Goal: Task Accomplishment & Management: Manage account settings

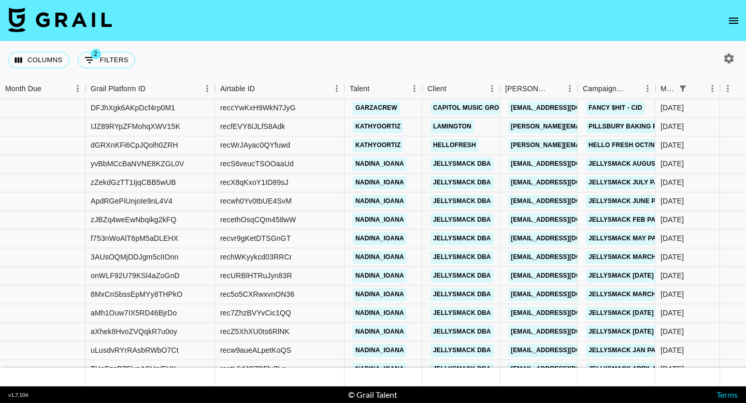
scroll to position [506, 0]
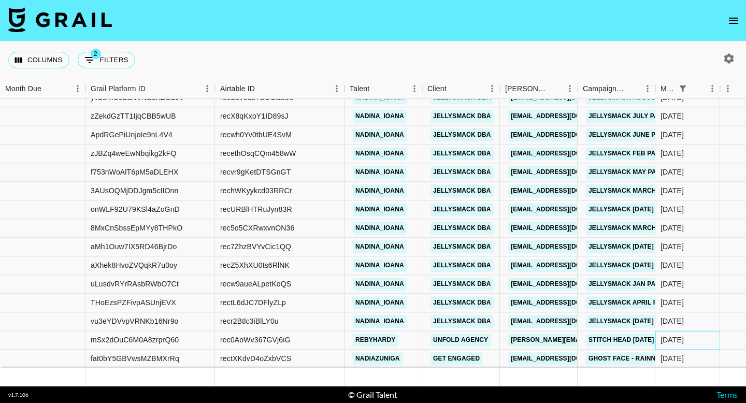
click at [693, 343] on div "[DATE]" at bounding box center [687, 340] width 65 height 19
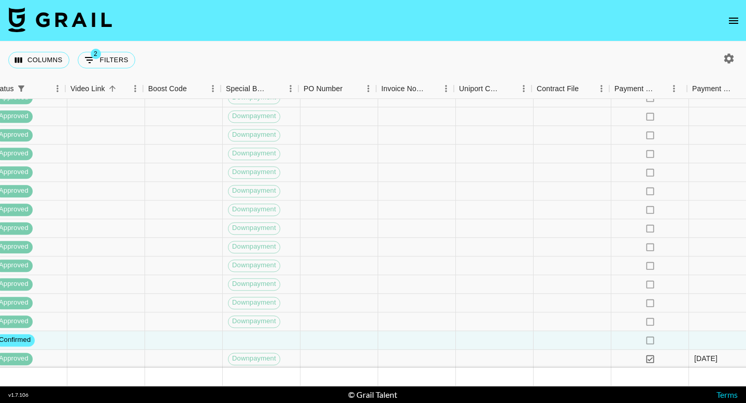
scroll to position [506, 1147]
click at [584, 341] on div at bounding box center [570, 340] width 78 height 19
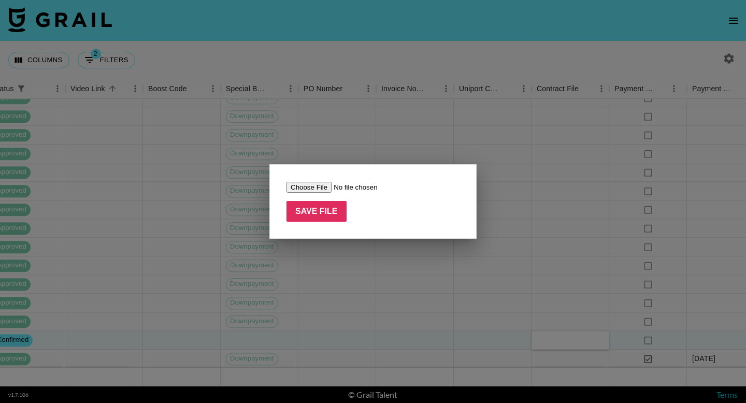
click at [297, 187] on input "file" at bounding box center [351, 187] width 131 height 11
type input "C:\fakepath\UNFOLD_CreatorAgreement_Stitch Head x Associated Talent Inc o_b_o […"
click at [319, 210] on input "Save File" at bounding box center [316, 211] width 60 height 21
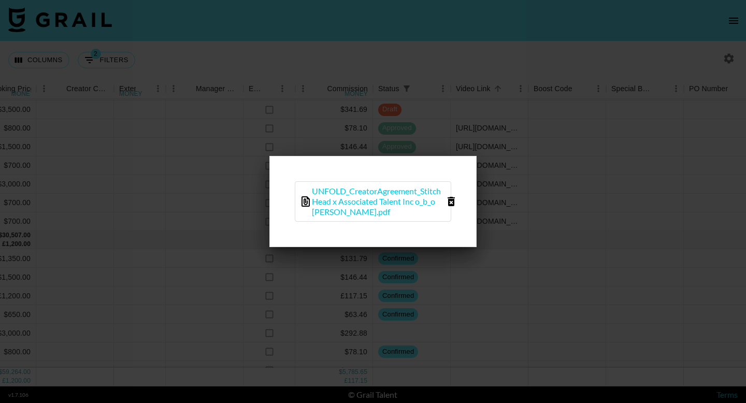
scroll to position [189, 761]
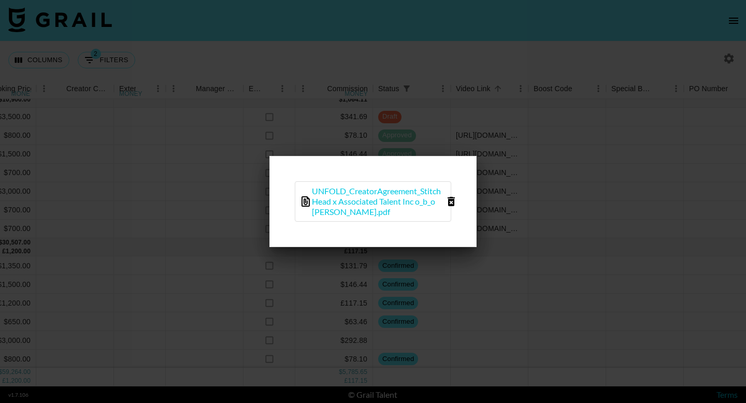
click at [324, 276] on div at bounding box center [373, 201] width 746 height 403
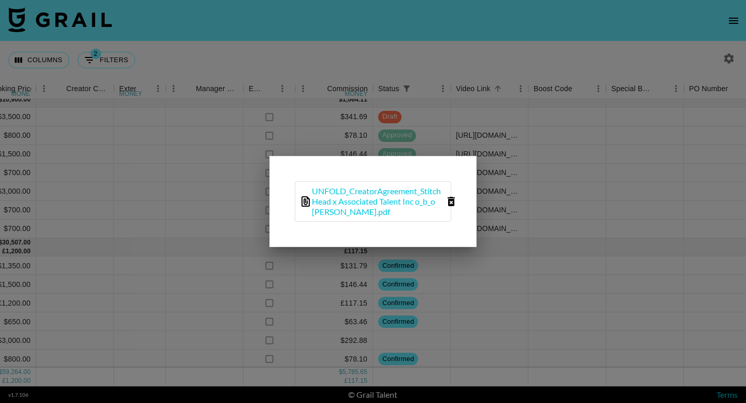
click at [324, 276] on div at bounding box center [373, 201] width 746 height 403
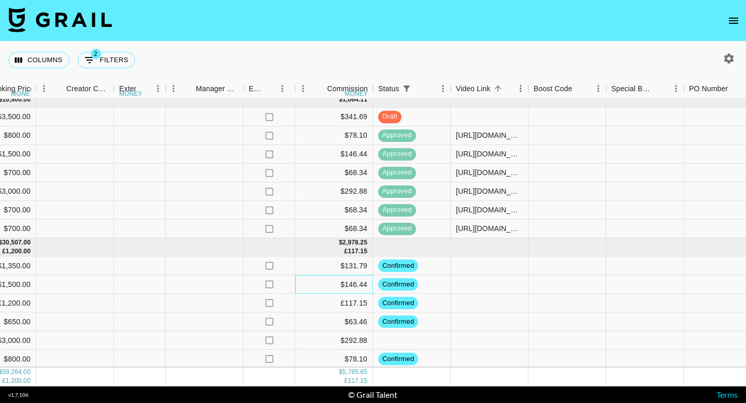
click at [332, 276] on div "$146.44" at bounding box center [334, 284] width 78 height 19
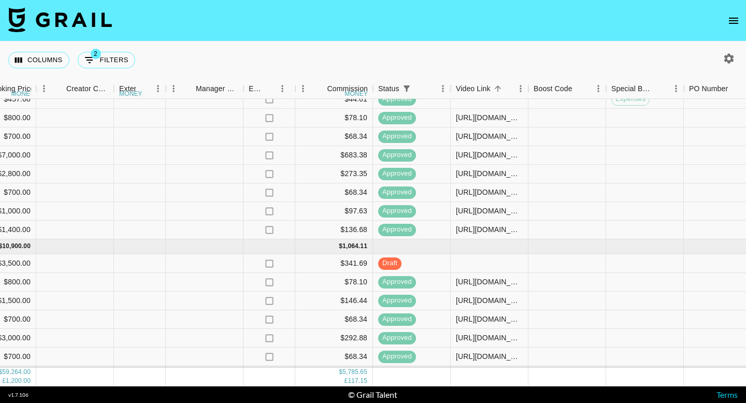
scroll to position [0, 761]
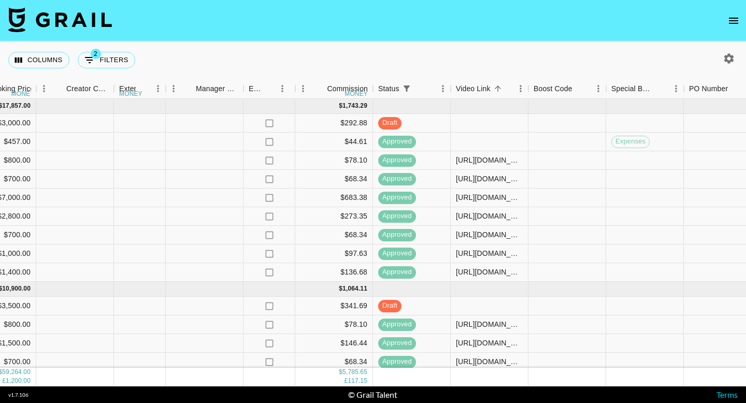
click at [732, 22] on icon "open drawer" at bounding box center [733, 21] width 12 height 12
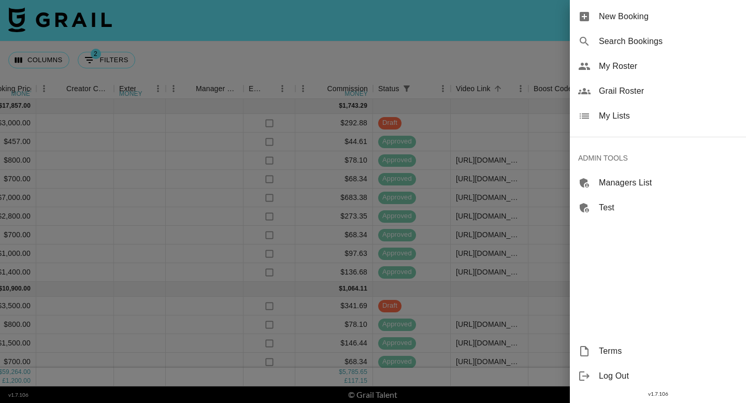
click at [621, 116] on span "My Lists" at bounding box center [668, 116] width 139 height 12
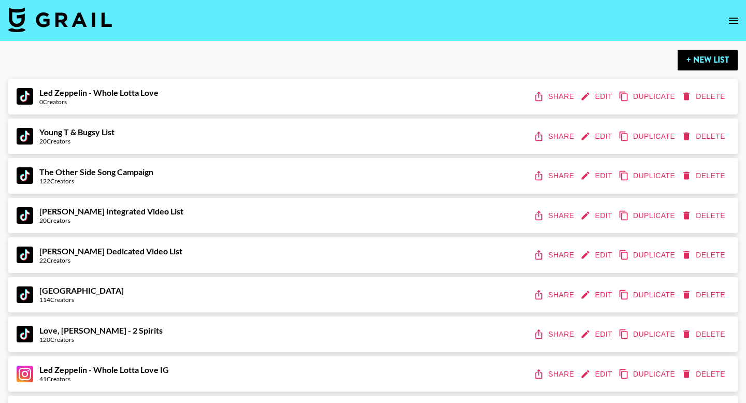
click at [103, 135] on strong "Young T & Bugsy List" at bounding box center [76, 132] width 75 height 10
click at [718, 64] on button "+ New List" at bounding box center [708, 60] width 60 height 21
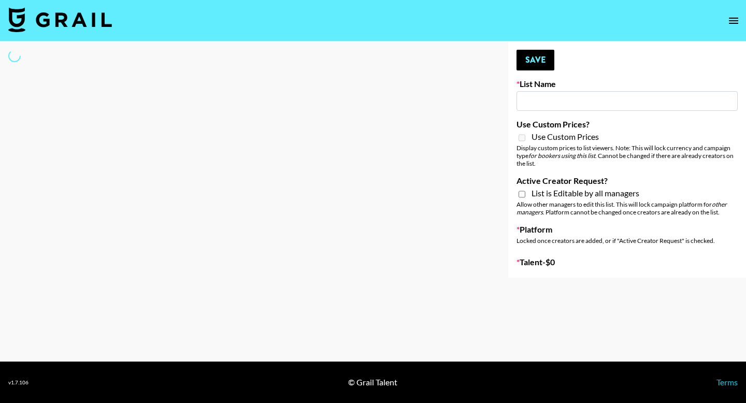
type input "New List"
select select "Song"
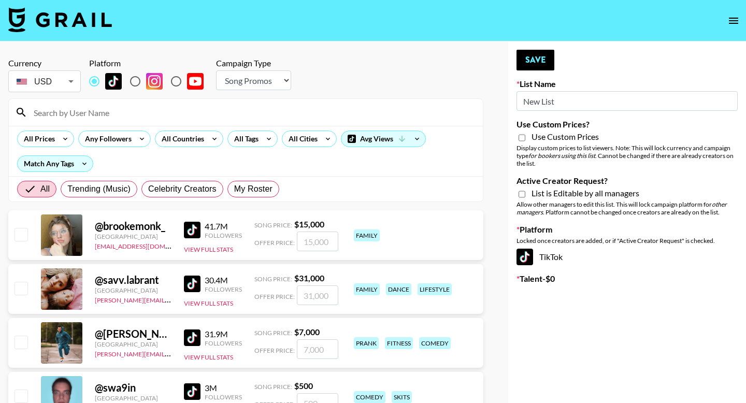
click at [566, 101] on input "New List" at bounding box center [626, 101] width 221 height 20
paste input "Who Did The Body"
type input "Who Did The Body"
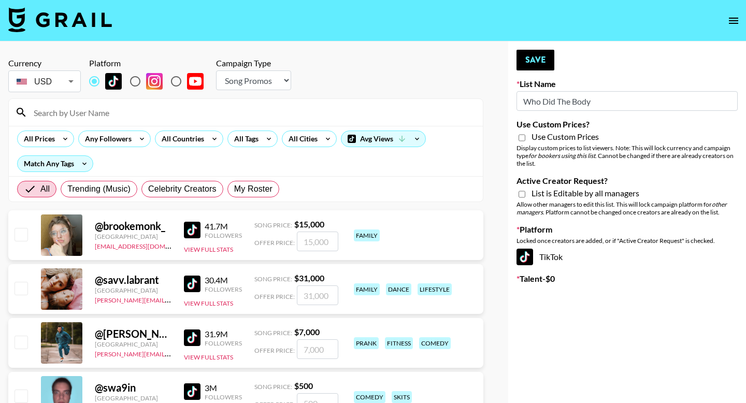
click at [521, 196] on input "Active Creator Request?" at bounding box center [521, 194] width 7 height 9
checkbox input "true"
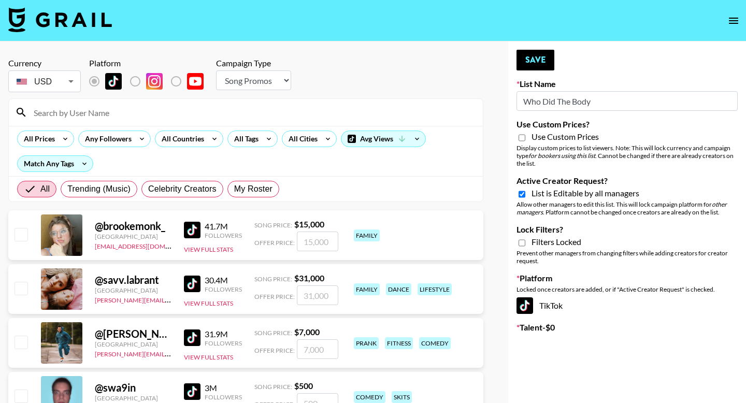
click at [524, 242] on input "Lock Filters?" at bounding box center [521, 242] width 7 height 9
checkbox input "true"
click at [200, 139] on div "All Countries" at bounding box center [180, 139] width 51 height 16
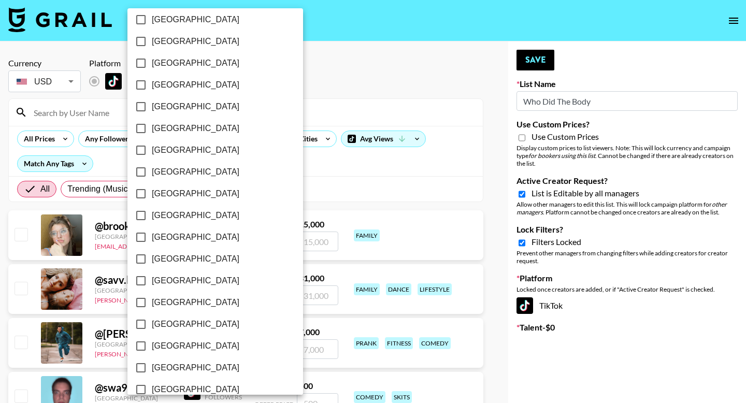
scroll to position [805, 0]
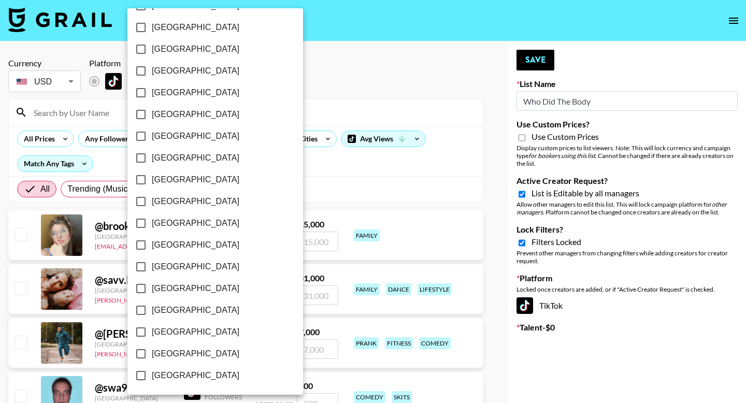
click at [139, 357] on input "[GEOGRAPHIC_DATA]" at bounding box center [141, 354] width 22 height 22
checkbox input "true"
click at [354, 95] on div at bounding box center [373, 201] width 746 height 403
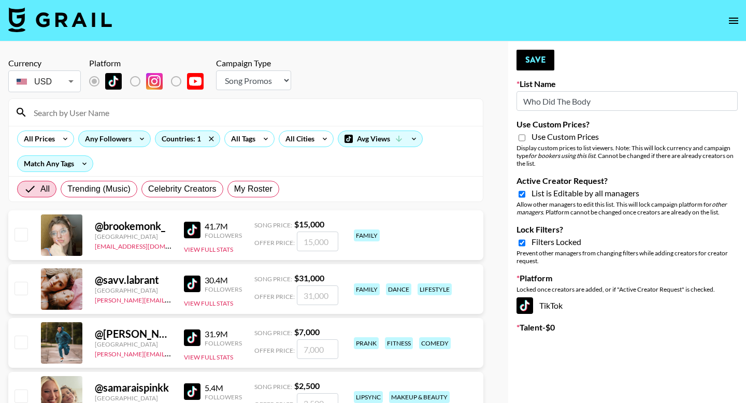
click at [118, 142] on div "Any Followers" at bounding box center [106, 139] width 55 height 16
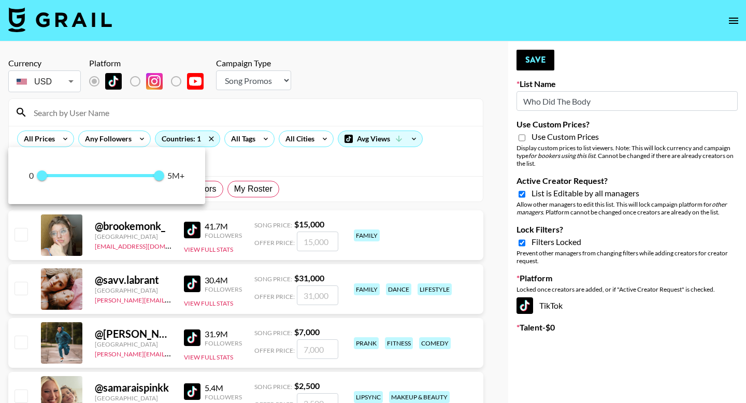
click at [53, 138] on div at bounding box center [373, 201] width 746 height 403
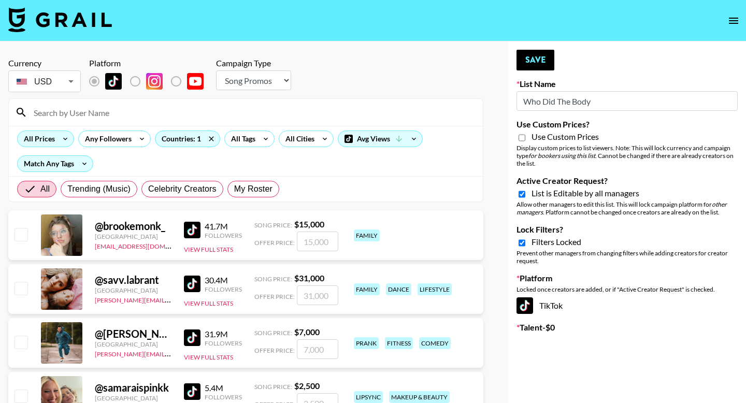
click at [47, 137] on div "All Prices" at bounding box center [37, 139] width 39 height 16
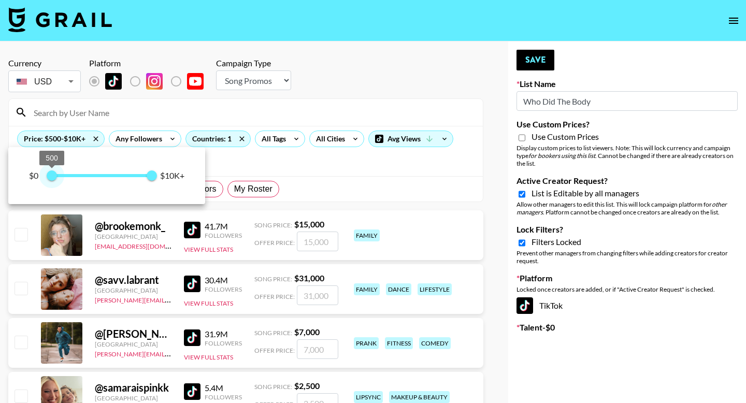
type input "250"
drag, startPoint x: 45, startPoint y: 176, endPoint x: 50, endPoint y: 175, distance: 5.3
click at [50, 175] on span "250" at bounding box center [49, 175] width 10 height 10
click at [337, 164] on div at bounding box center [373, 201] width 746 height 403
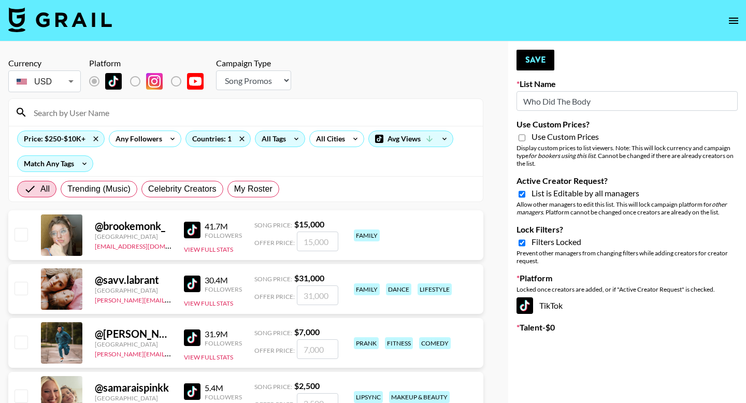
click at [285, 141] on div "All Tags" at bounding box center [271, 139] width 33 height 16
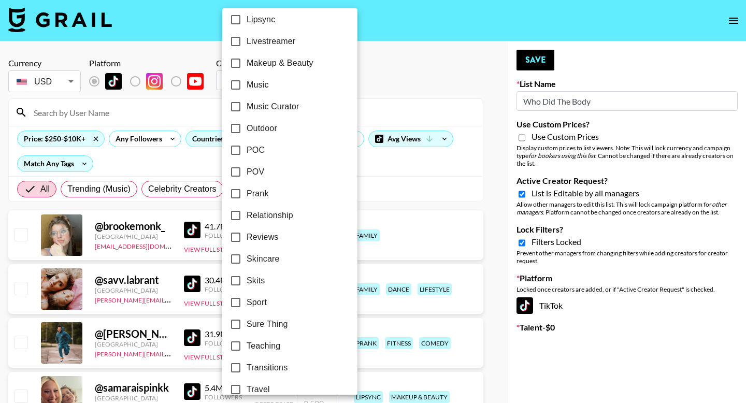
scroll to position [551, 0]
click at [236, 173] on input "POV" at bounding box center [236, 173] width 22 height 22
checkbox input "true"
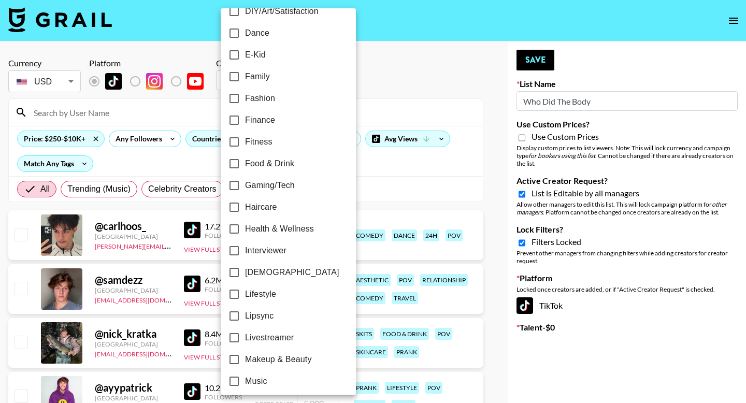
scroll to position [256, 0]
click at [235, 318] on input "Lipsync" at bounding box center [234, 316] width 22 height 22
checkbox input "true"
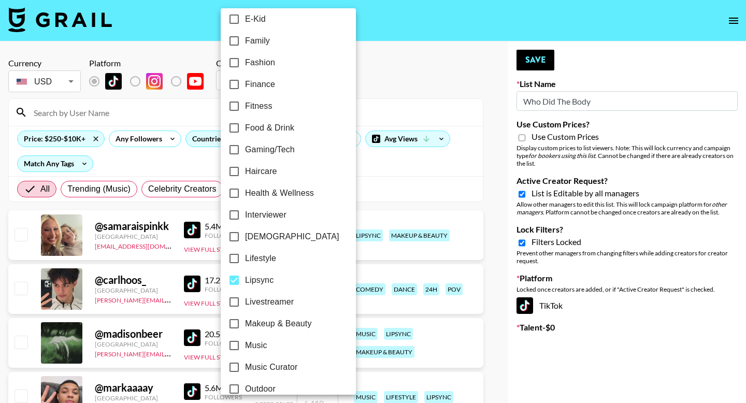
scroll to position [292, 0]
click at [234, 324] on input "Makeup & Beauty" at bounding box center [234, 323] width 22 height 22
checkbox input "true"
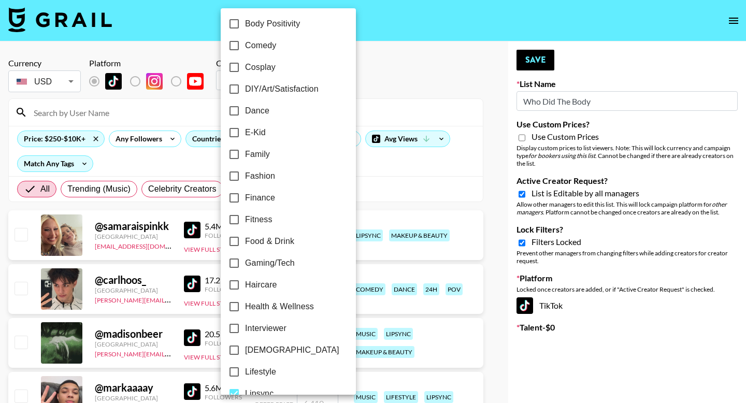
scroll to position [587, 0]
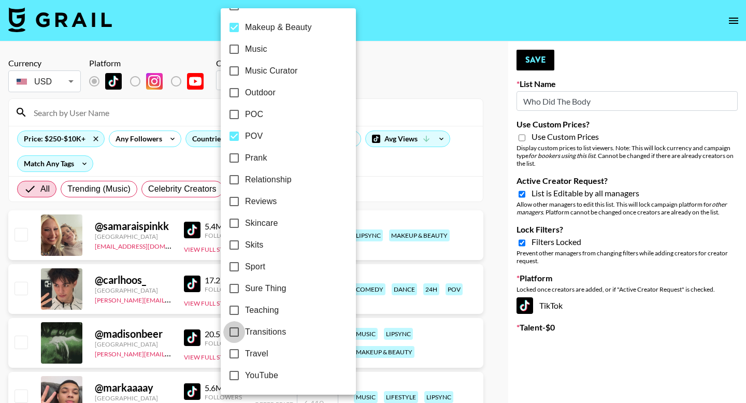
click at [239, 336] on input "Transitions" at bounding box center [234, 332] width 22 height 22
checkbox input "true"
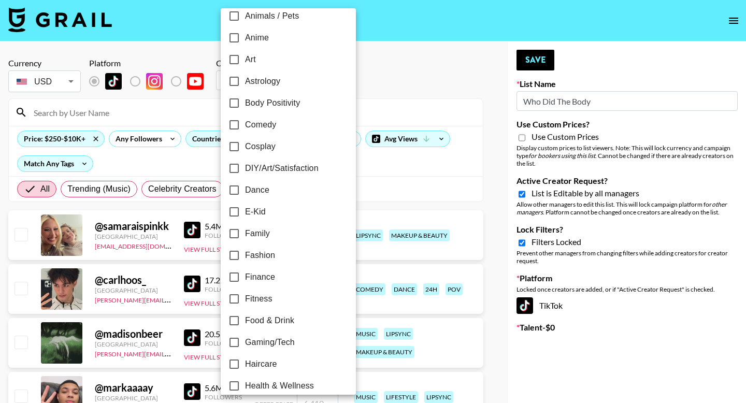
scroll to position [94, 0]
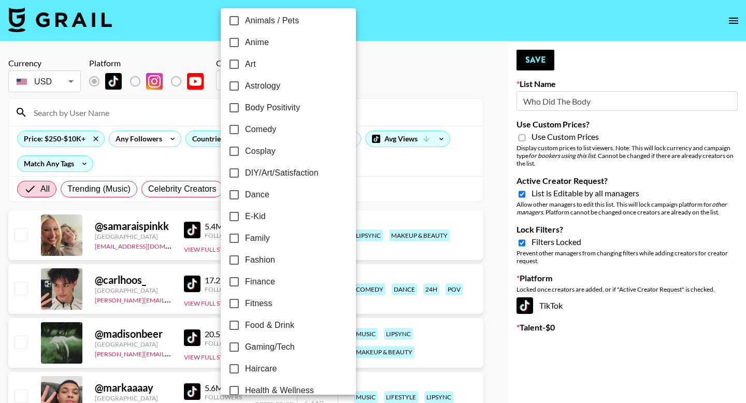
click at [234, 195] on input "Dance" at bounding box center [234, 195] width 22 height 22
checkbox input "true"
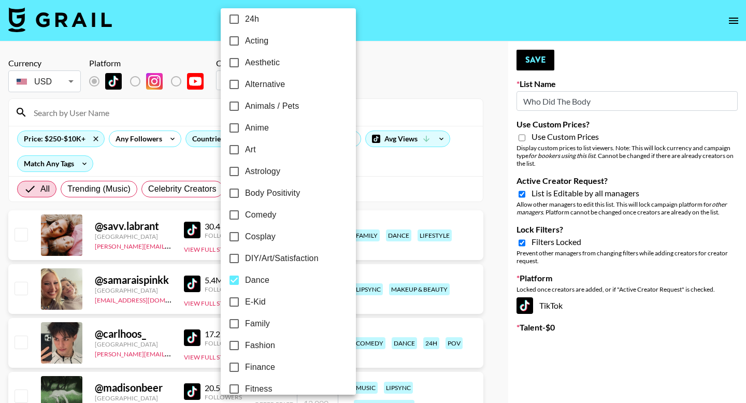
scroll to position [0, 0]
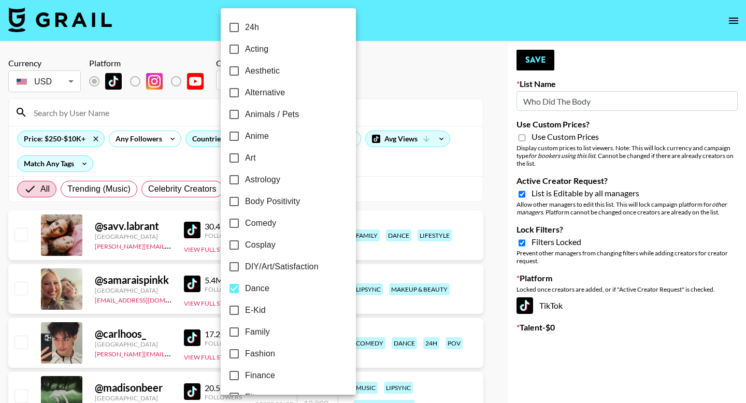
click at [235, 91] on input "Alternative" at bounding box center [234, 93] width 22 height 22
checkbox input "true"
click at [373, 101] on div at bounding box center [373, 201] width 746 height 403
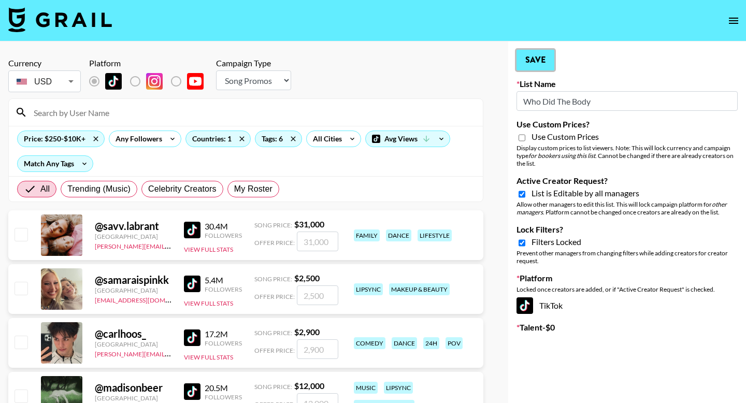
click at [540, 58] on button "Save" at bounding box center [535, 60] width 38 height 21
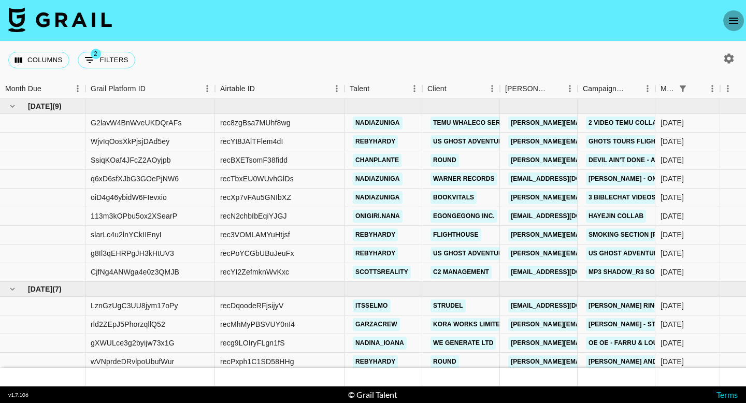
click at [734, 20] on icon "open drawer" at bounding box center [733, 21] width 9 height 6
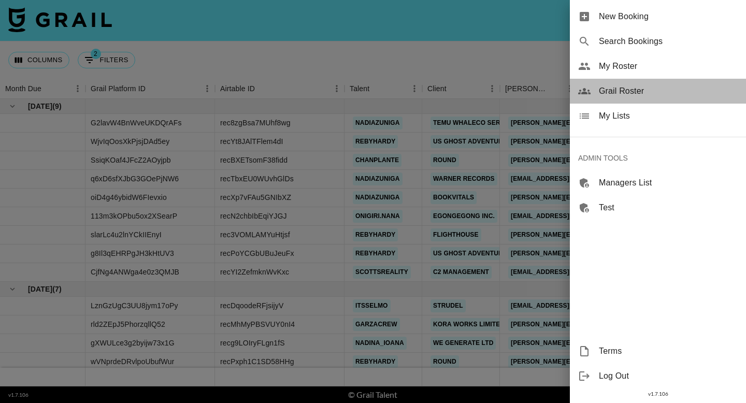
click at [632, 99] on div "Grail Roster" at bounding box center [658, 91] width 176 height 25
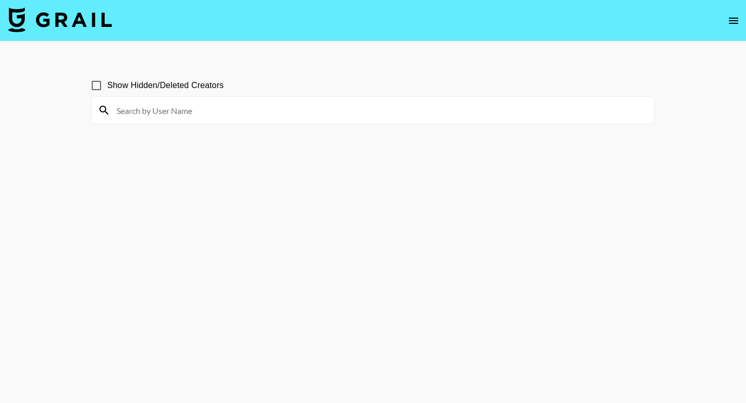
click at [367, 106] on input at bounding box center [379, 110] width 538 height 17
paste input "jacob.cline.161"
type input "jacob.cline.161"
click at [96, 83] on input "Show Hidden/Deleted Creators" at bounding box center [96, 86] width 22 height 22
checkbox input "true"
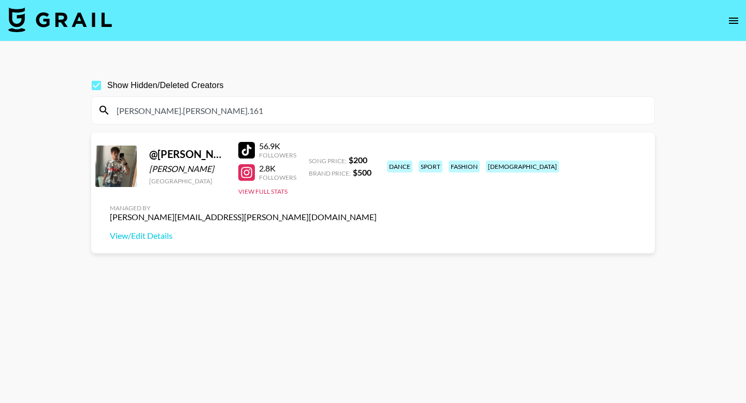
click at [191, 107] on input "jacob.cline.161" at bounding box center [379, 110] width 538 height 17
paste input "idayingchun"
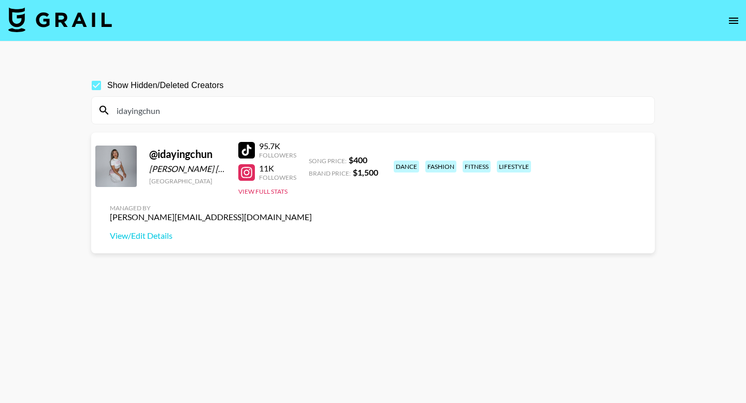
type input "idayingchun"
